Goal: Check status: Check status

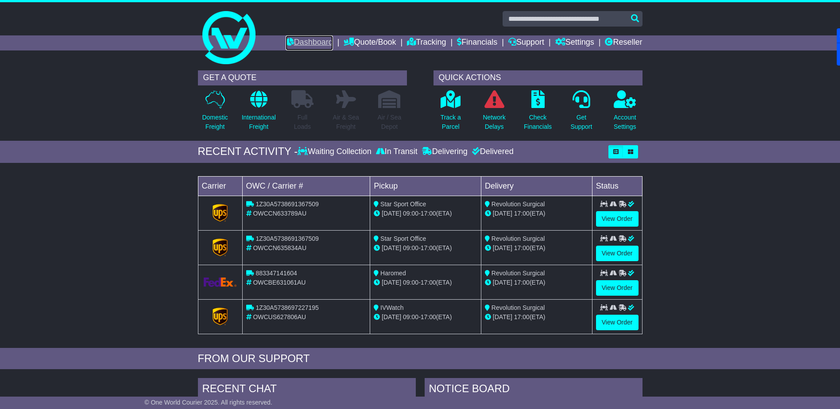
click at [291, 41] on link "Dashboard" at bounding box center [309, 42] width 47 height 15
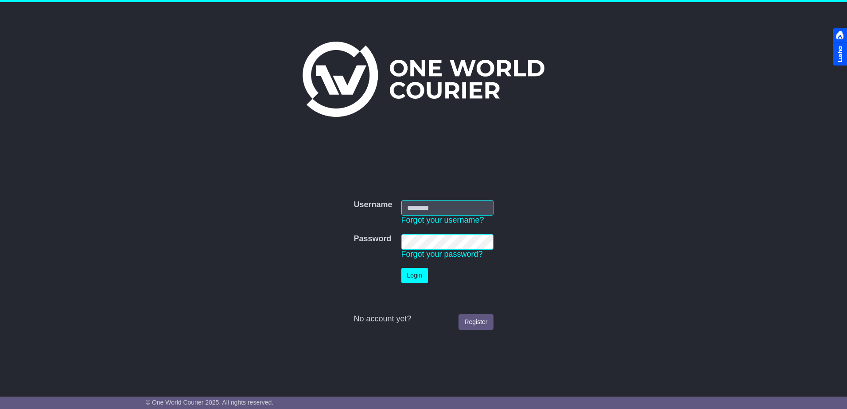
type input "**********"
click at [416, 279] on button "Login" at bounding box center [414, 276] width 27 height 16
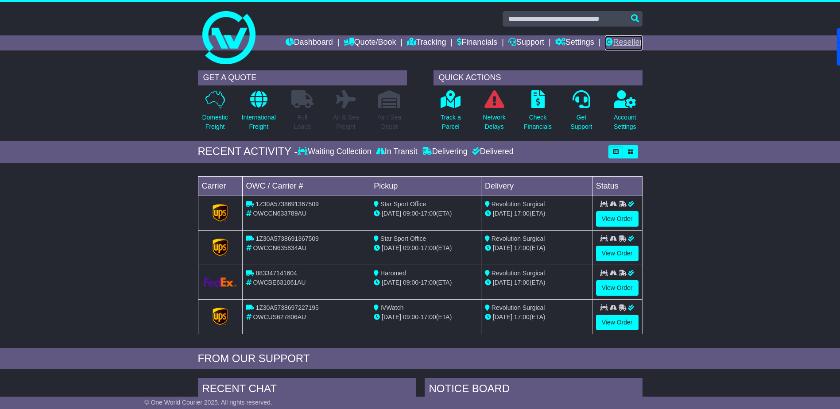
click at [640, 43] on link "Reseller" at bounding box center [623, 42] width 37 height 15
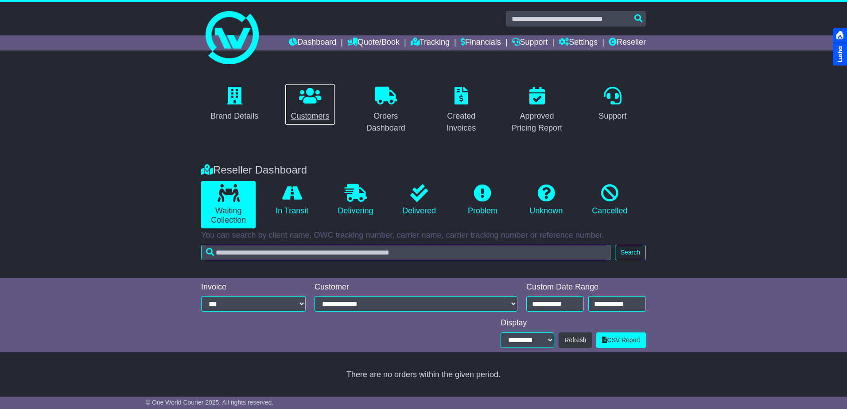
click at [307, 104] on icon at bounding box center [310, 96] width 22 height 18
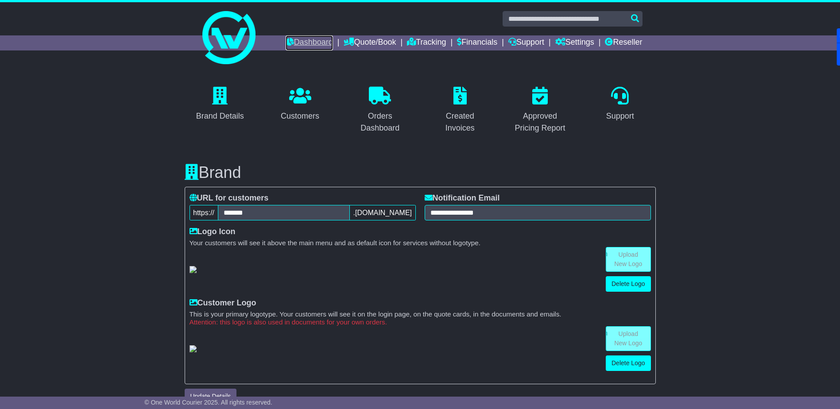
click at [320, 39] on link "Dashboard" at bounding box center [309, 42] width 47 height 15
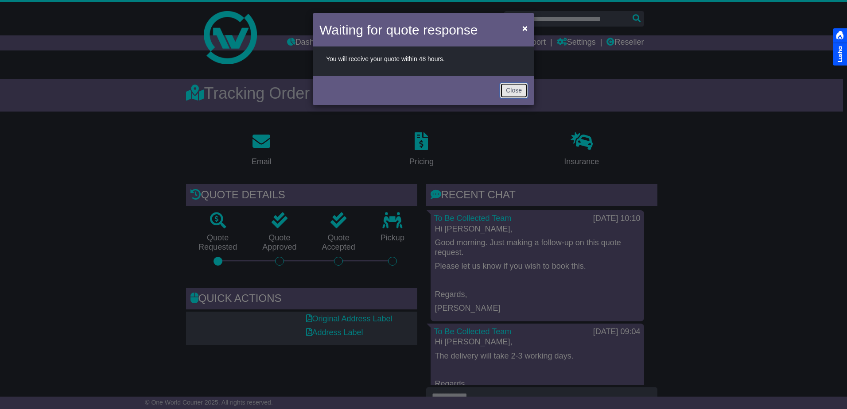
click at [506, 85] on button "Close" at bounding box center [513, 91] width 27 height 16
